Goal: Information Seeking & Learning: Check status

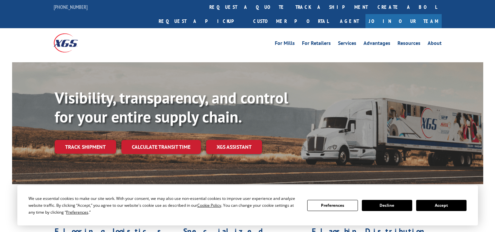
click at [92, 140] on link "Track shipment" at bounding box center [86, 147] width 62 height 14
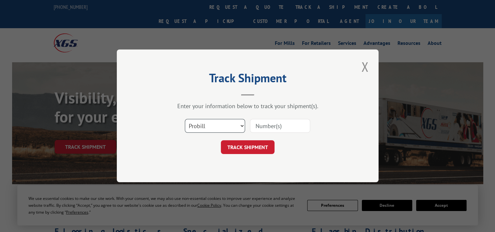
click at [239, 127] on select "Select category... Probill BOL PO" at bounding box center [215, 126] width 60 height 14
select select "bol"
click at [185, 119] on select "Select category... Probill BOL PO" at bounding box center [215, 126] width 60 height 14
click at [270, 124] on input at bounding box center [280, 126] width 60 height 14
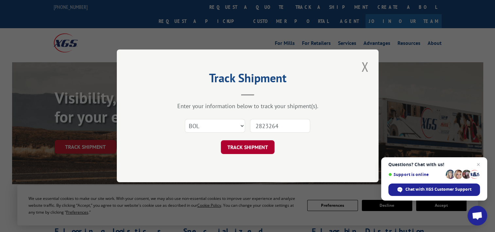
type input "2823264"
click at [236, 145] on button "TRACK SHIPMENT" at bounding box center [248, 147] width 54 height 14
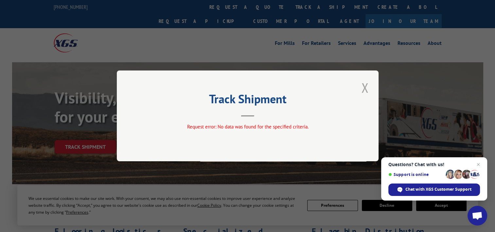
click at [365, 85] on button "Close modal" at bounding box center [365, 88] width 11 height 18
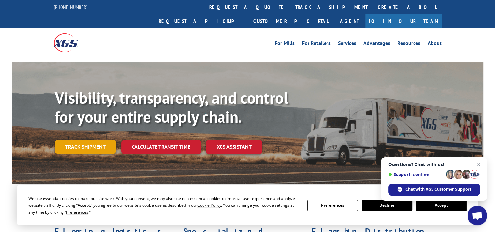
click at [101, 140] on link "Track shipment" at bounding box center [86, 147] width 62 height 14
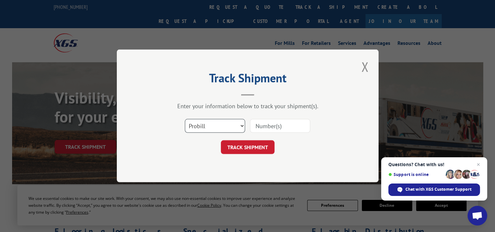
click at [243, 125] on select "Select category... Probill BOL PO" at bounding box center [215, 126] width 60 height 14
select select "bol"
click at [185, 119] on select "Select category... Probill BOL PO" at bounding box center [215, 126] width 60 height 14
click at [267, 123] on input at bounding box center [280, 126] width 60 height 14
type input "2823264"
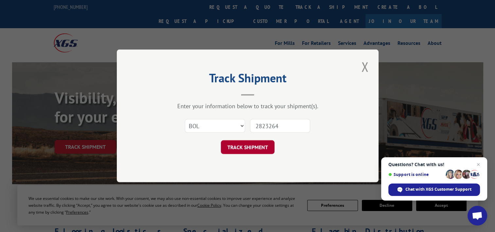
click at [249, 145] on button "TRACK SHIPMENT" at bounding box center [248, 147] width 54 height 14
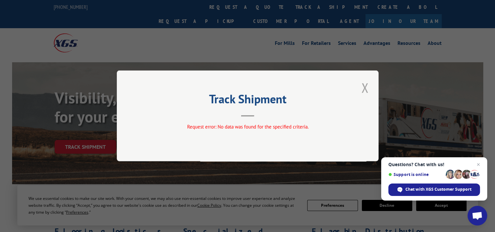
click at [365, 90] on button "Close modal" at bounding box center [365, 88] width 11 height 18
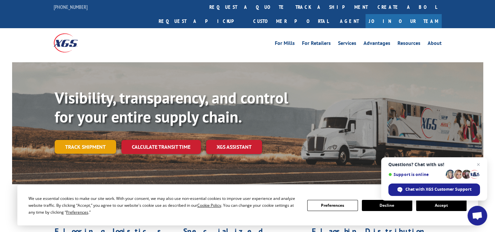
click at [95, 140] on link "Track shipment" at bounding box center [86, 147] width 62 height 14
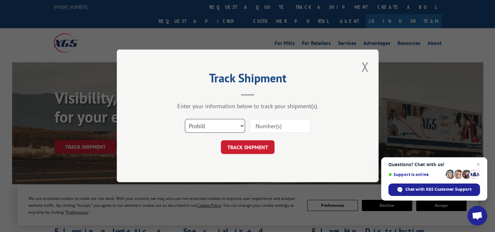
click at [241, 125] on select "Select category... Probill BOL PO" at bounding box center [215, 126] width 60 height 14
select select "bol"
click at [185, 119] on select "Select category... Probill BOL PO" at bounding box center [215, 126] width 60 height 14
click at [271, 124] on input at bounding box center [280, 126] width 60 height 14
type input "2823264"
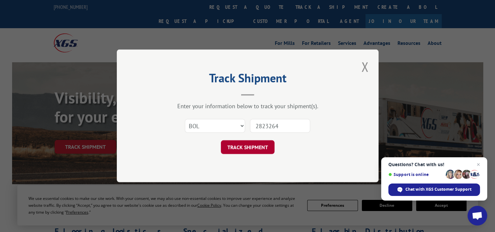
click at [243, 145] on button "TRACK SHIPMENT" at bounding box center [248, 147] width 54 height 14
